Goal: Find specific page/section: Find specific page/section

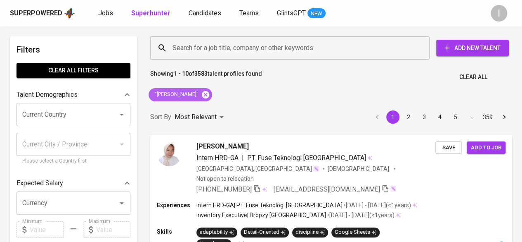
click at [210, 94] on icon at bounding box center [205, 94] width 9 height 9
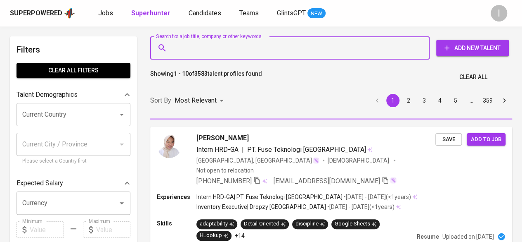
click at [205, 48] on input "Search for a job title, company or other keywords" at bounding box center [292, 48] width 243 height 16
paste input "[PERSON_NAME]"
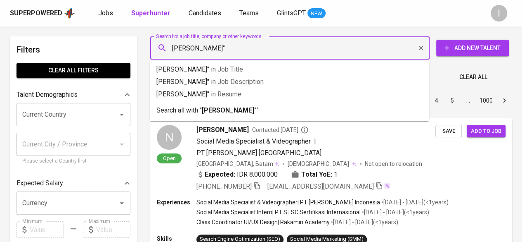
click at [174, 48] on input "[PERSON_NAME]"" at bounding box center [292, 48] width 243 height 16
click at [173, 47] on input "[PERSON_NAME]"" at bounding box center [292, 48] width 243 height 16
type input ""[PERSON_NAME]""
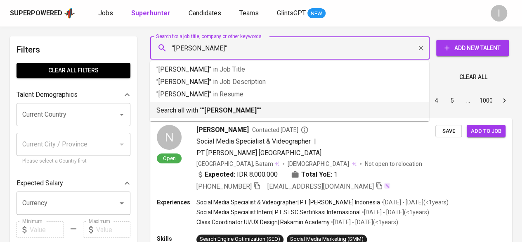
click at [268, 107] on p "Search all with " "[PERSON_NAME]" "" at bounding box center [290, 110] width 266 height 10
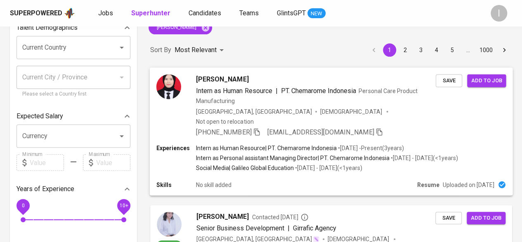
scroll to position [66, 0]
click at [258, 128] on icon "button" at bounding box center [257, 131] width 6 height 7
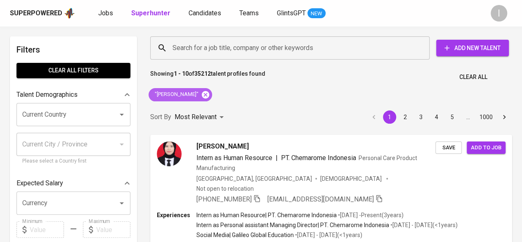
click at [209, 95] on icon at bounding box center [205, 93] width 7 height 7
click at [199, 47] on input "Search for a job title, company or other keywords" at bounding box center [292, 48] width 243 height 16
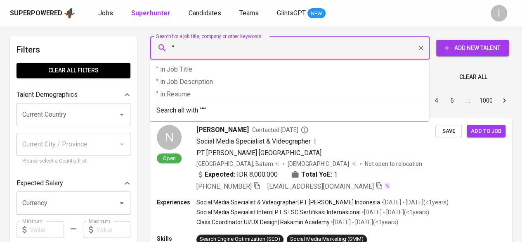
paste input "PT. Rantai Mulia Kencana"
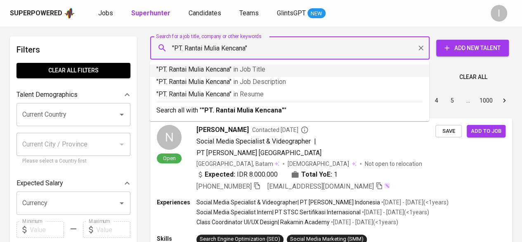
click at [186, 50] on input ""PT. Rantai Mulia Kencana"" at bounding box center [292, 48] width 243 height 16
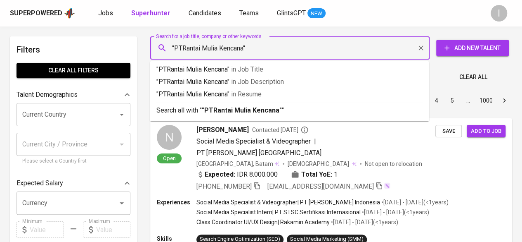
type input ""PT Rantai Mulia Kencana""
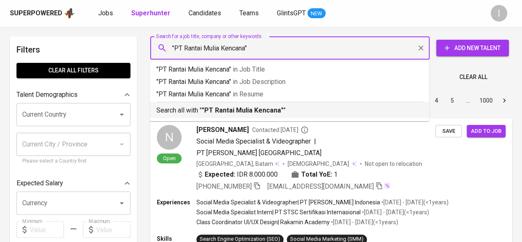
click at [247, 111] on b ""PT Rantai Mulia Kencana"" at bounding box center [243, 110] width 82 height 8
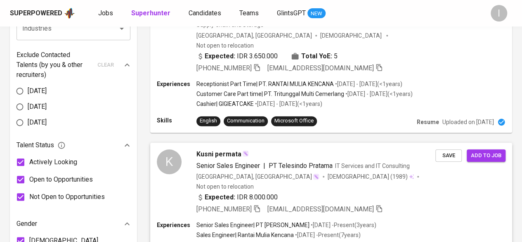
scroll to position [420, 0]
